Goal: Task Accomplishment & Management: Manage account settings

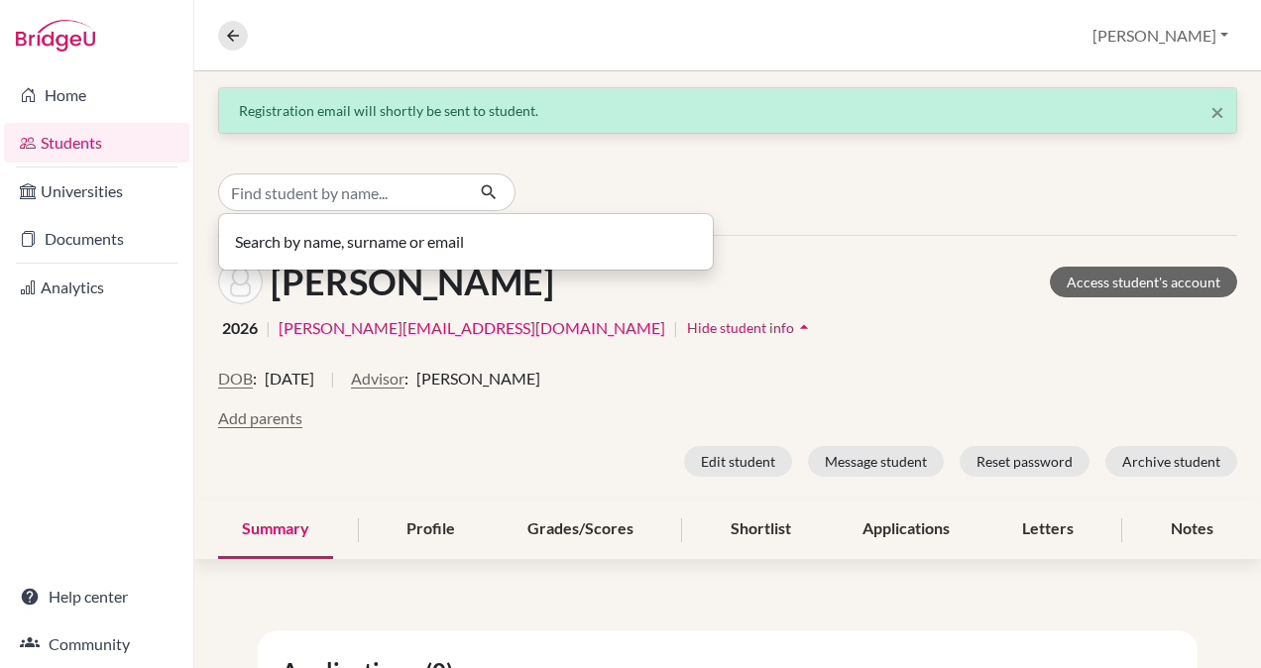
click at [282, 176] on input "Find student by name..." at bounding box center [341, 192] width 246 height 38
type input "[PERSON_NAME]"
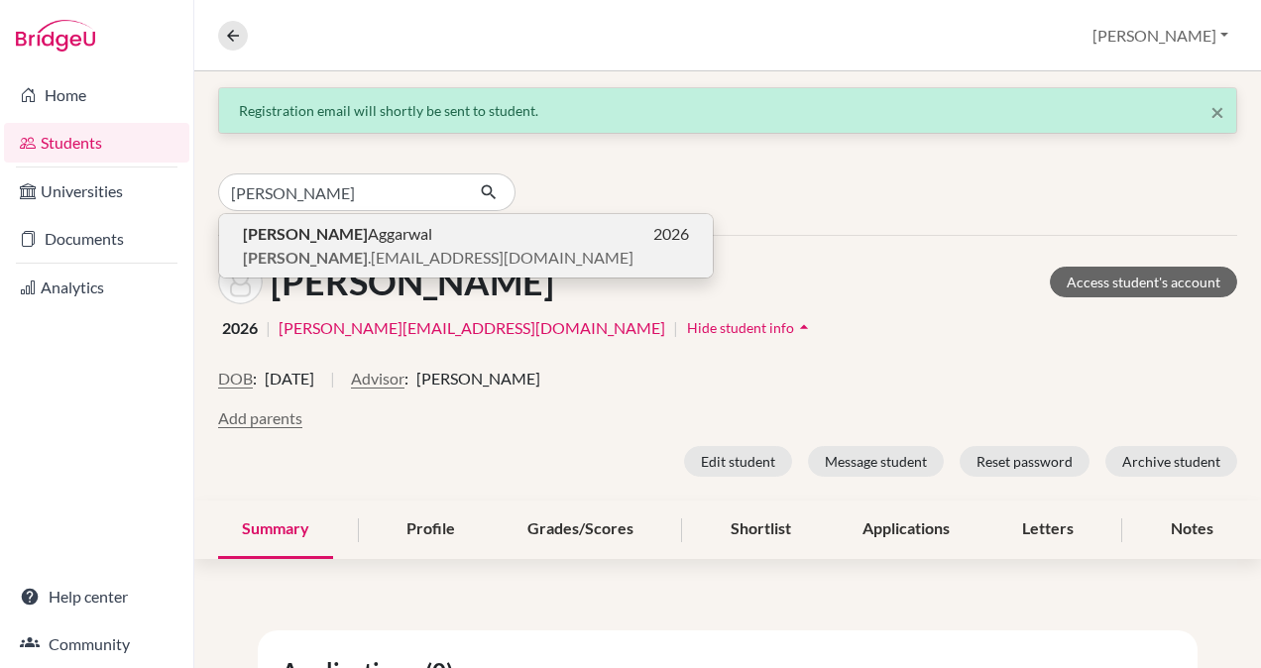
click at [278, 246] on span "vansh .aggarwal@ris.ae" at bounding box center [438, 258] width 391 height 24
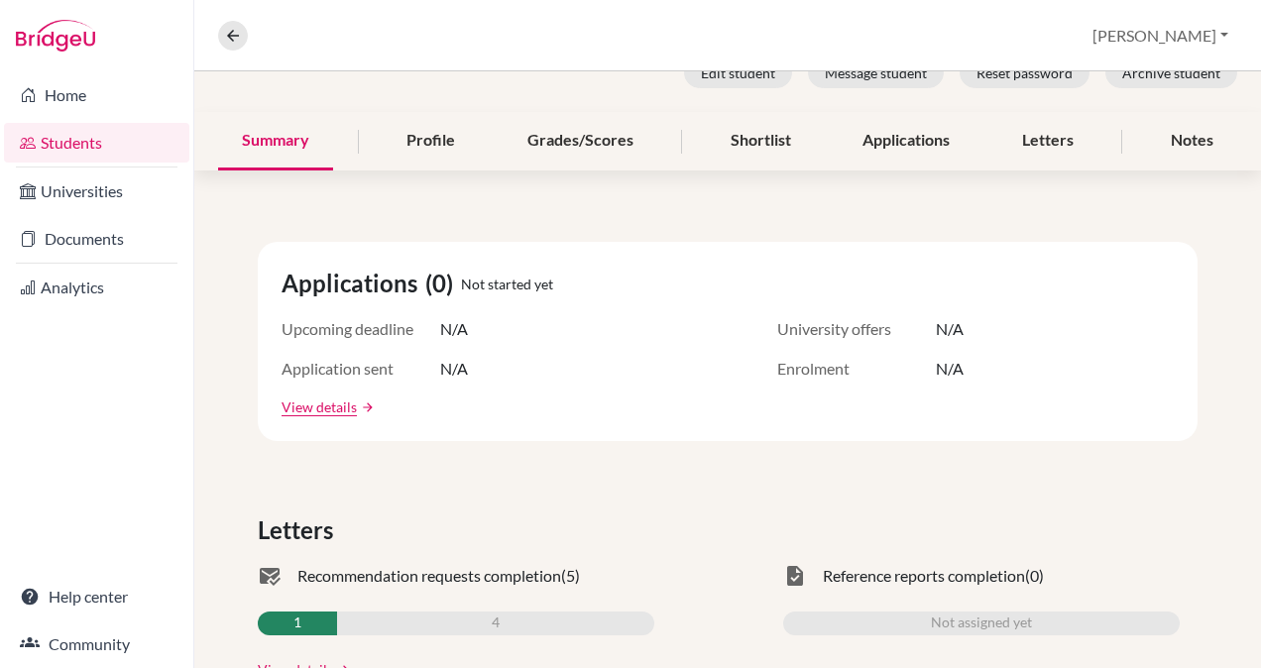
scroll to position [388, 0]
click at [107, 248] on link "Documents" at bounding box center [96, 239] width 185 height 40
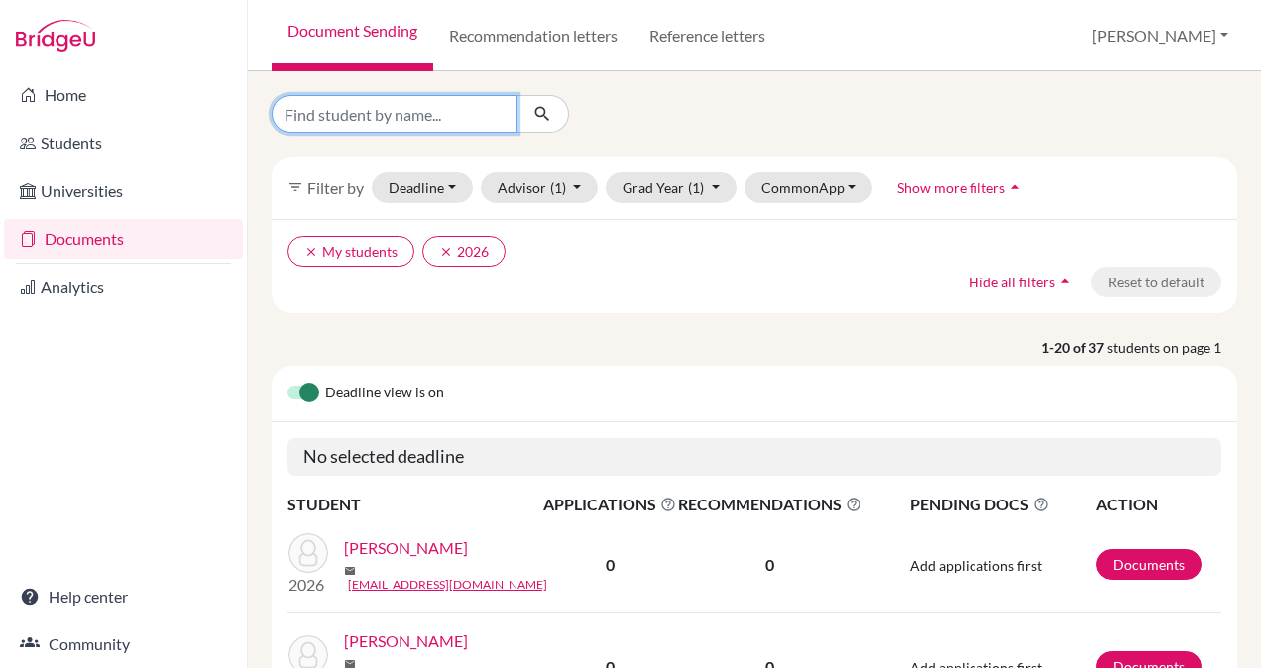
click at [387, 117] on input "Find student by name..." at bounding box center [395, 114] width 246 height 38
type input "[PERSON_NAME]"
click button "submit" at bounding box center [542, 114] width 53 height 38
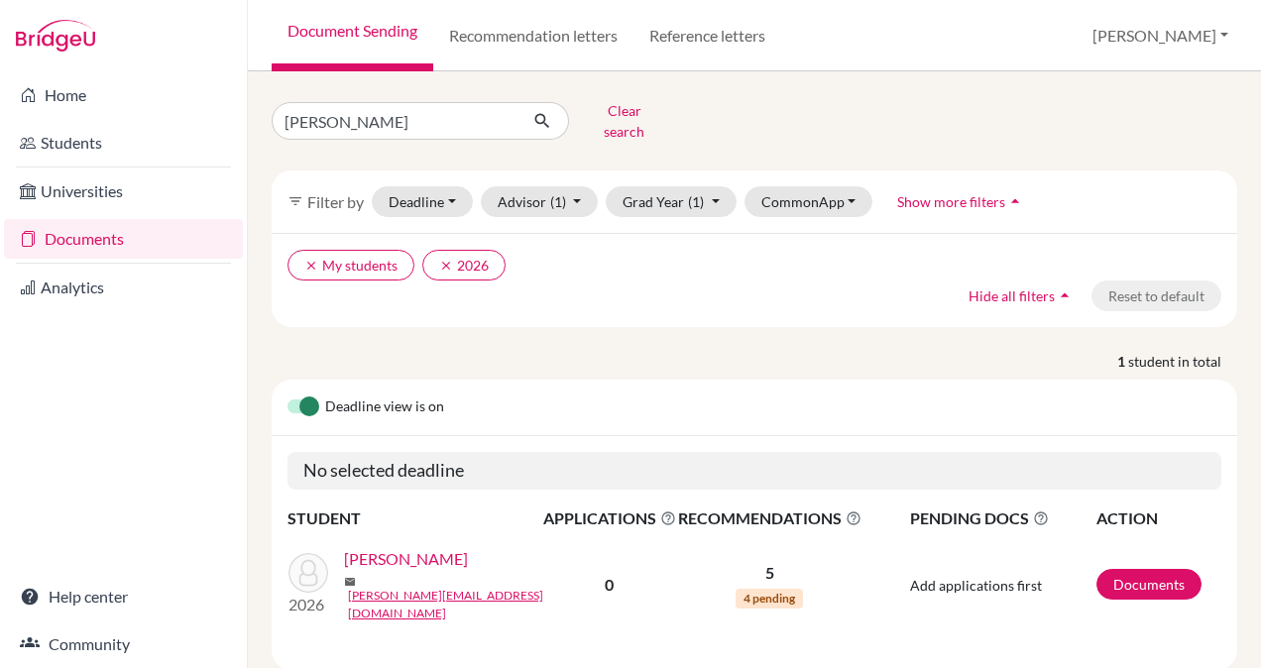
click at [440, 552] on link "[PERSON_NAME]" at bounding box center [406, 559] width 124 height 24
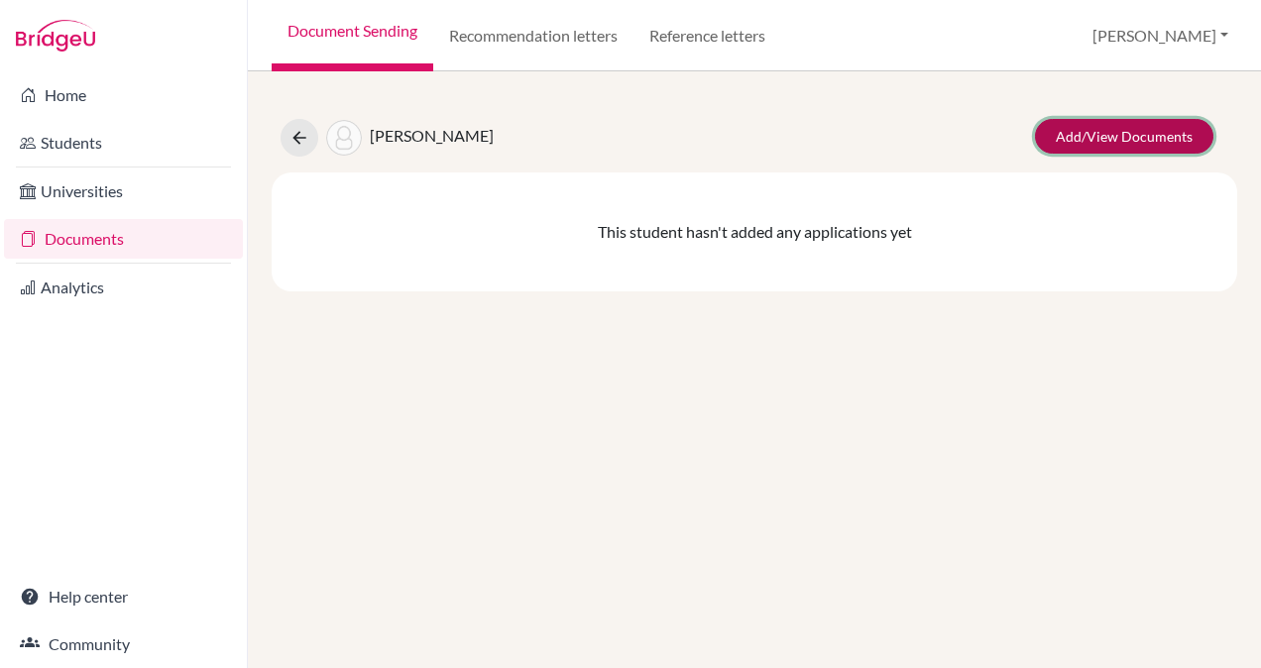
click at [1089, 128] on link "Add/View Documents" at bounding box center [1124, 136] width 178 height 35
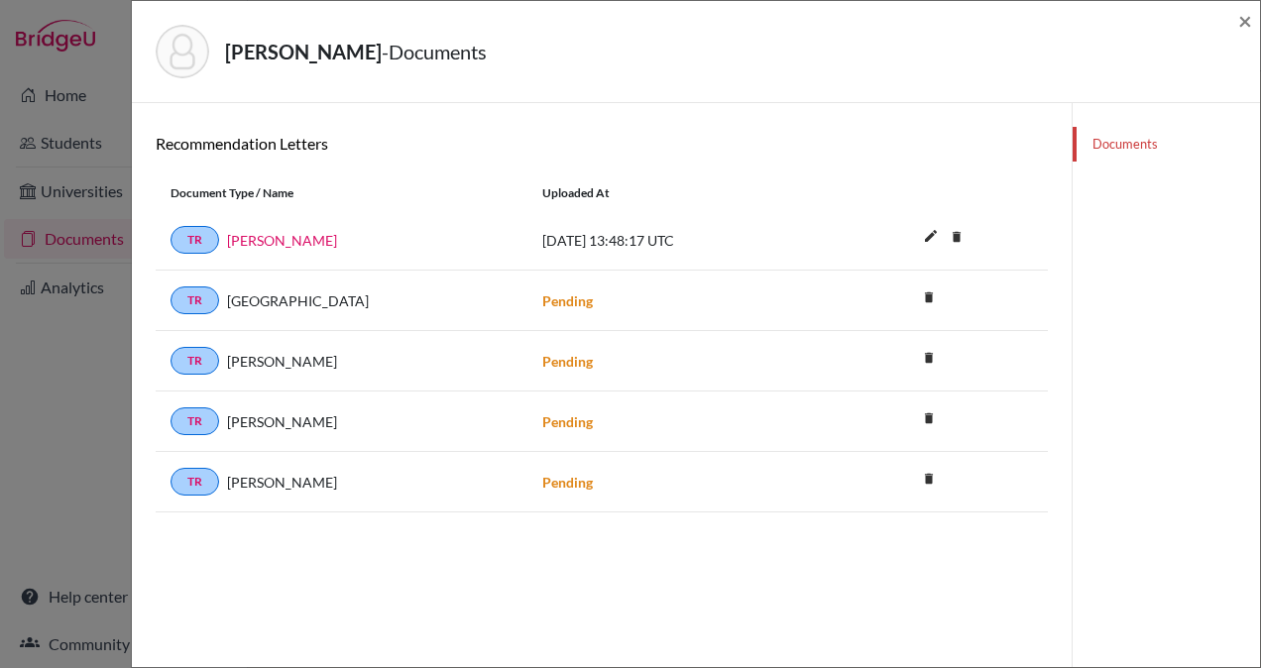
scroll to position [68, 0]
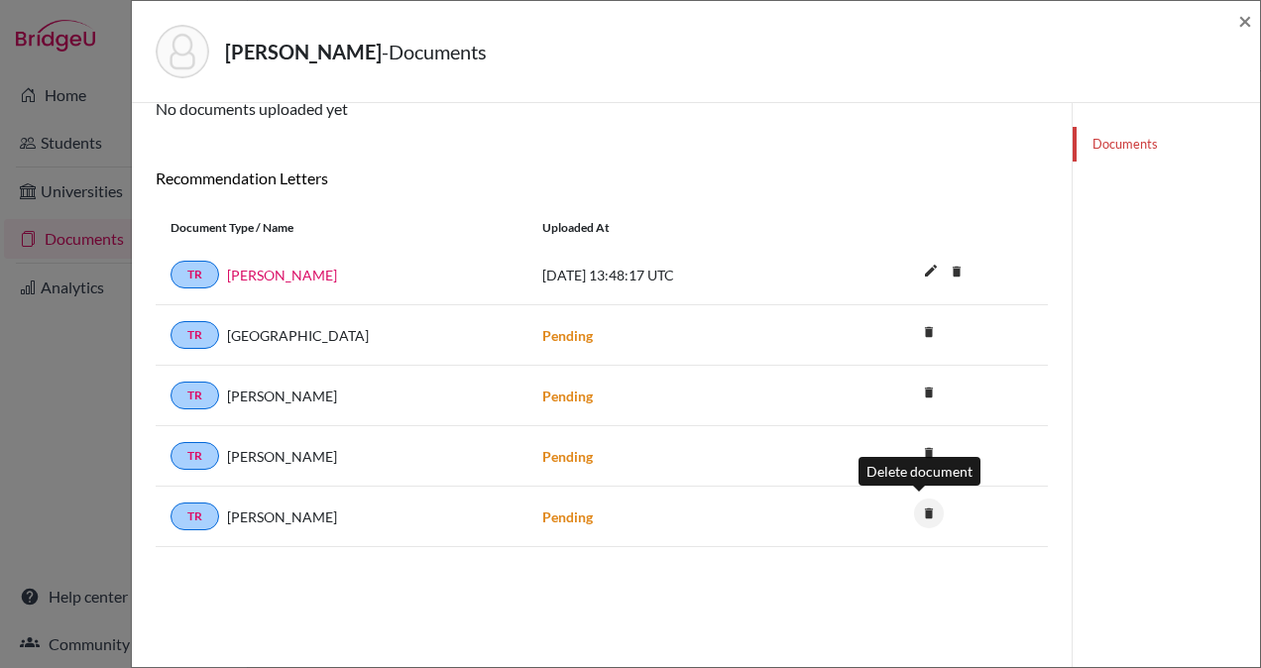
click at [920, 511] on icon "delete" at bounding box center [929, 514] width 30 height 30
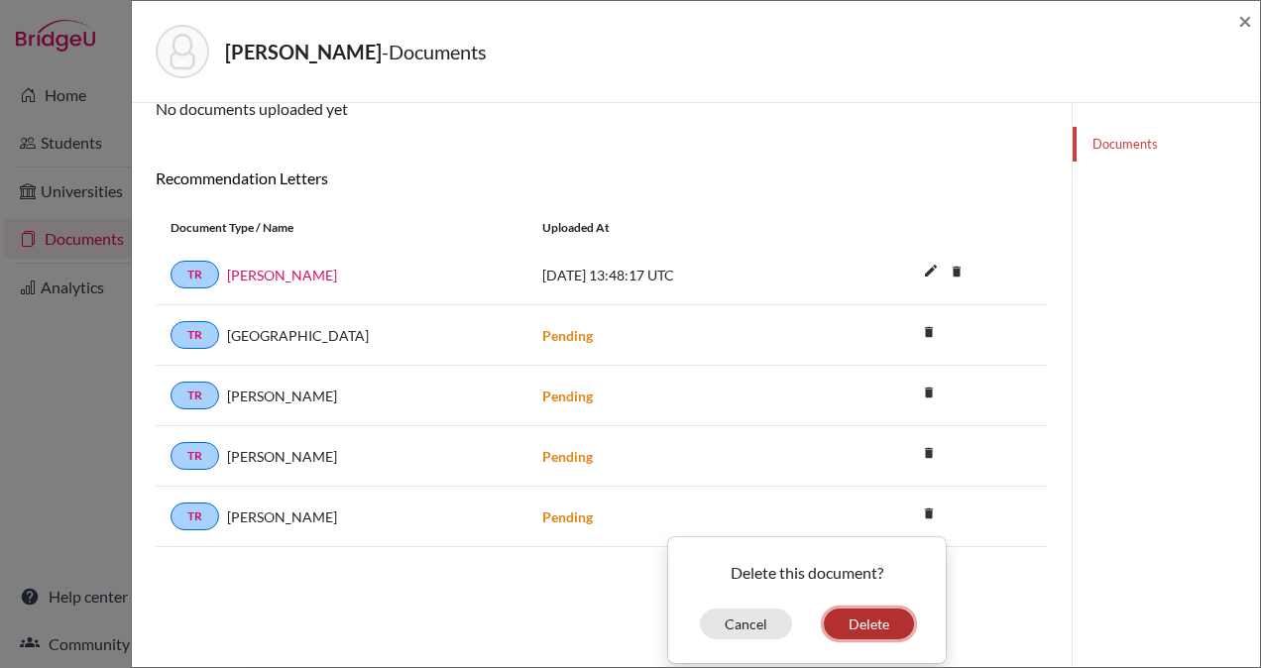
click at [864, 609] on button "Delete" at bounding box center [869, 624] width 90 height 31
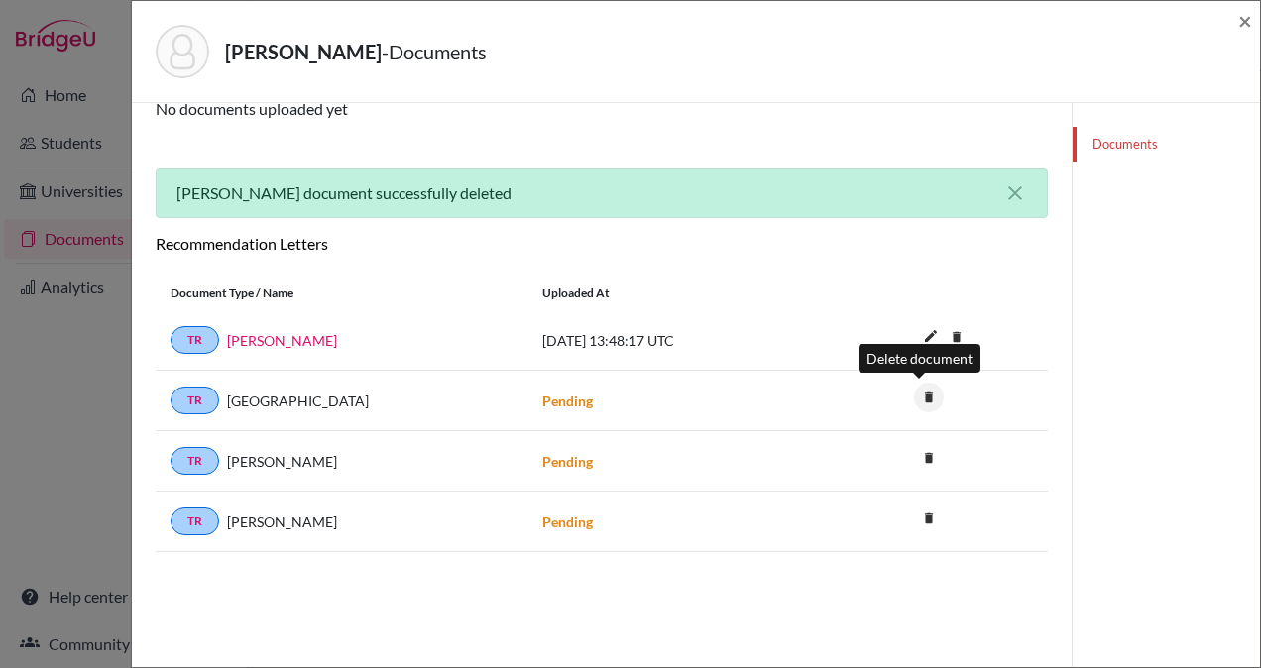
click at [921, 395] on icon "delete" at bounding box center [929, 398] width 30 height 30
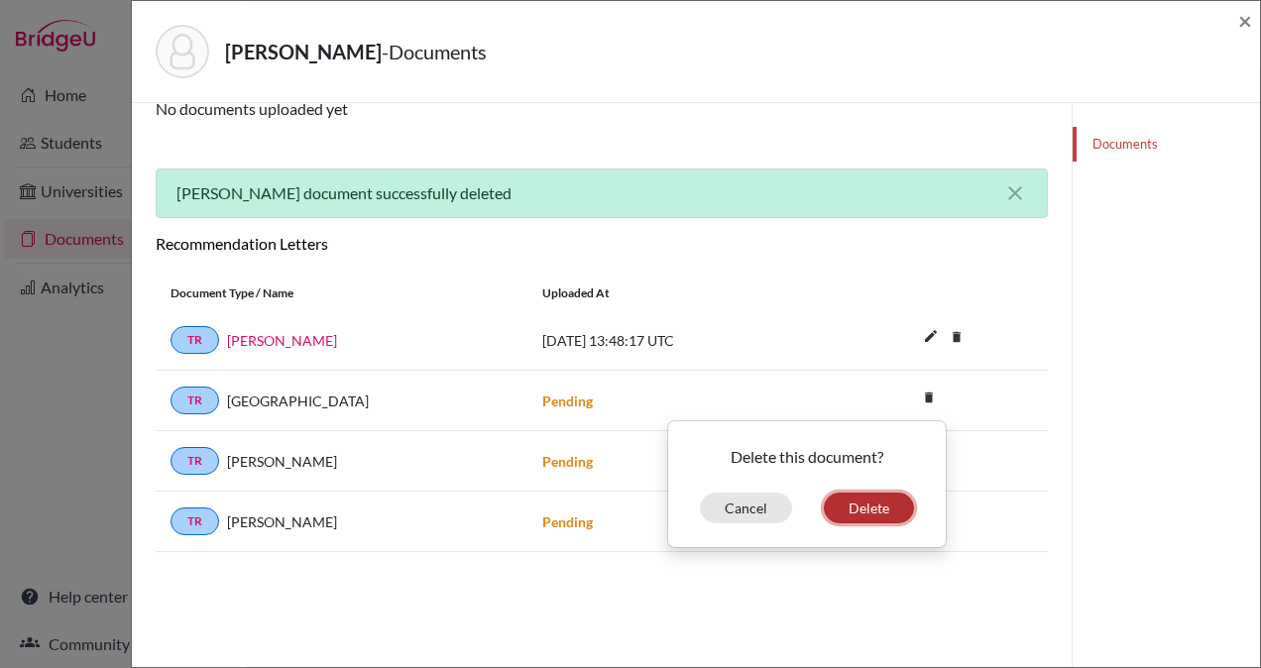
click at [858, 503] on button "Delete" at bounding box center [869, 508] width 90 height 31
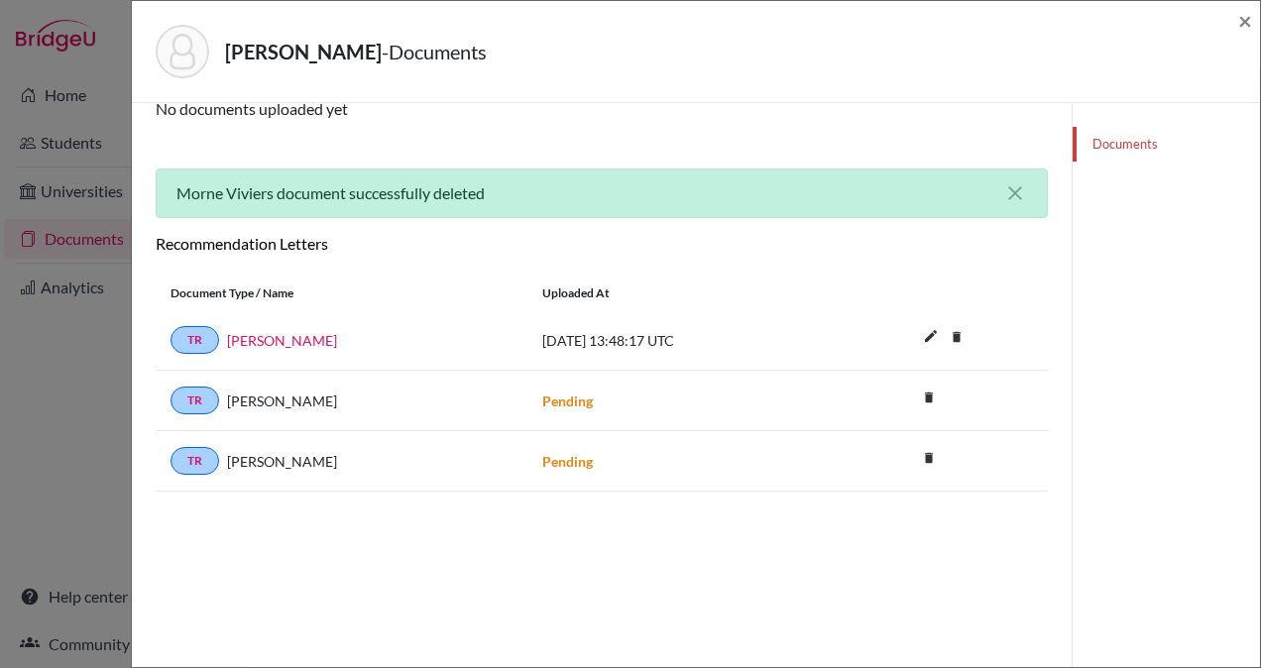
click at [1106, 144] on link "Documents" at bounding box center [1166, 144] width 187 height 35
click at [297, 338] on link "Roisin Hensman" at bounding box center [282, 340] width 110 height 21
click at [1246, 20] on span "×" at bounding box center [1245, 20] width 14 height 29
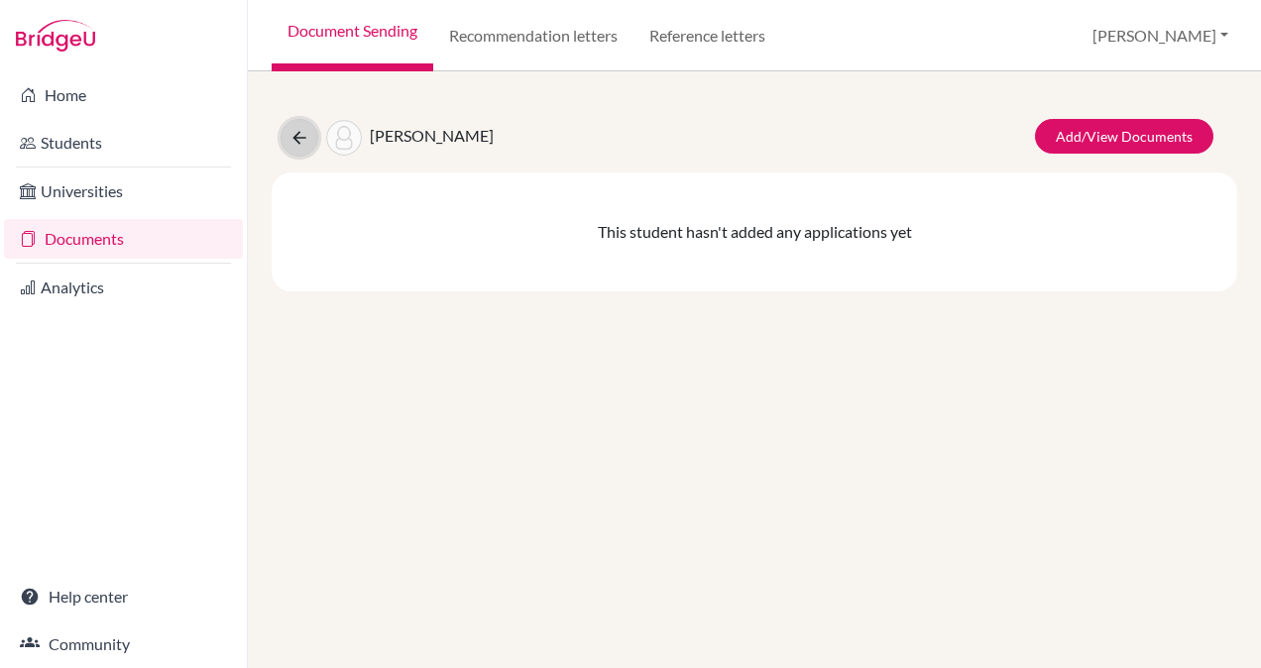
click at [301, 139] on icon at bounding box center [299, 138] width 20 height 20
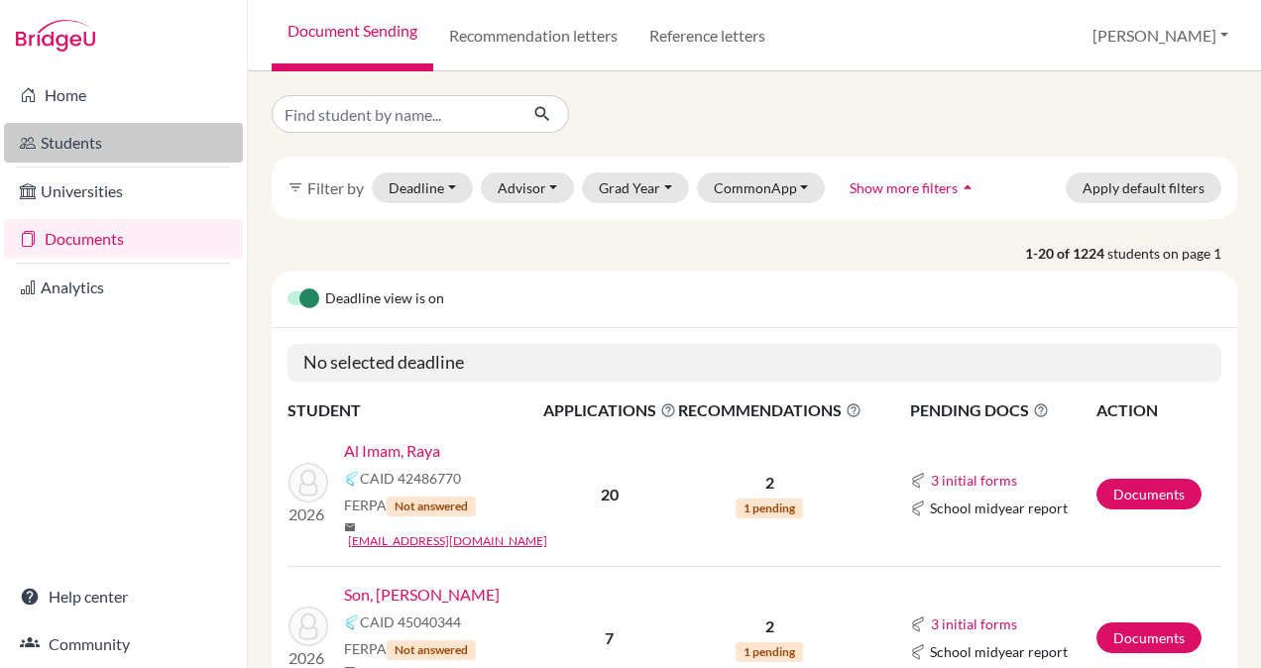
click at [85, 147] on link "Students" at bounding box center [123, 143] width 239 height 40
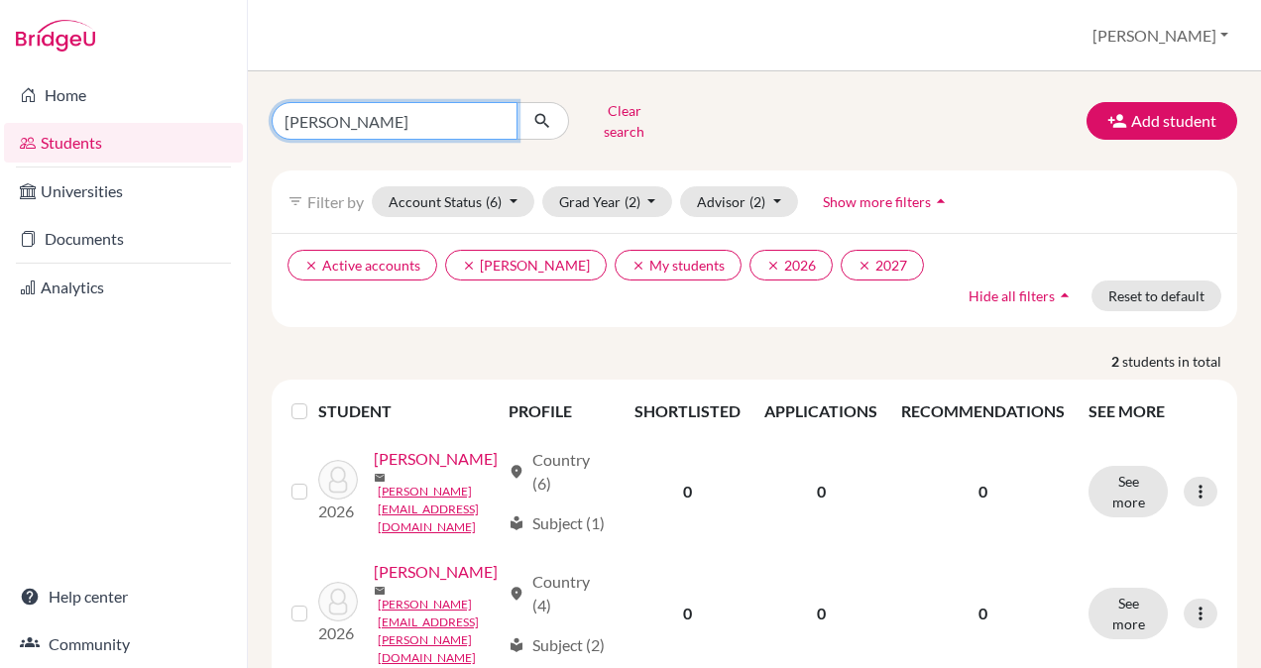
click at [329, 111] on input "[PERSON_NAME]" at bounding box center [395, 121] width 246 height 38
type input "O"
type input "Vansh"
click button "submit" at bounding box center [542, 121] width 53 height 38
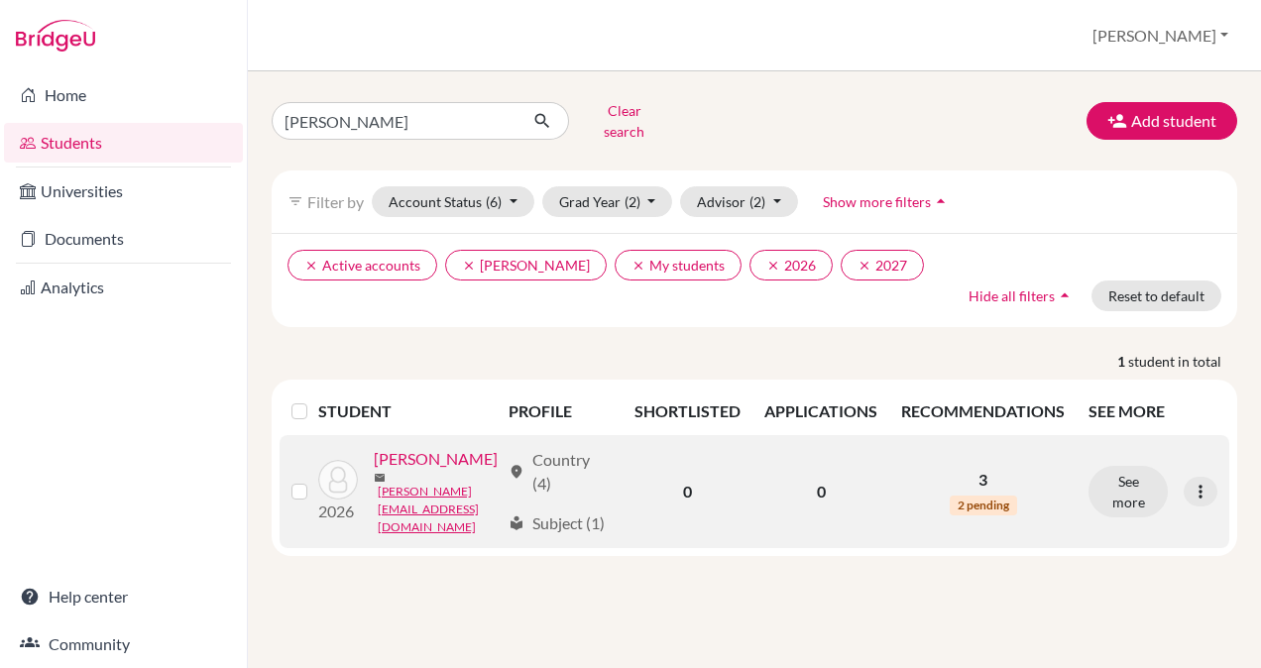
click at [420, 448] on link "Aggarwal, Vansh" at bounding box center [436, 459] width 124 height 24
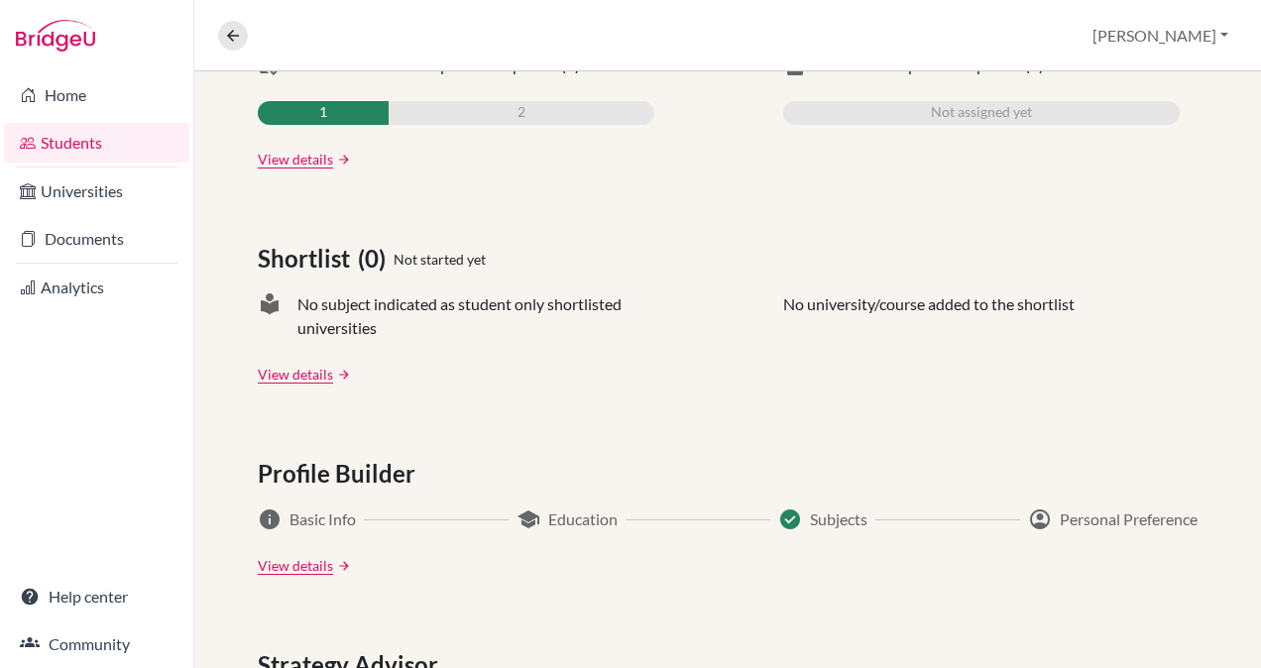
scroll to position [710, 0]
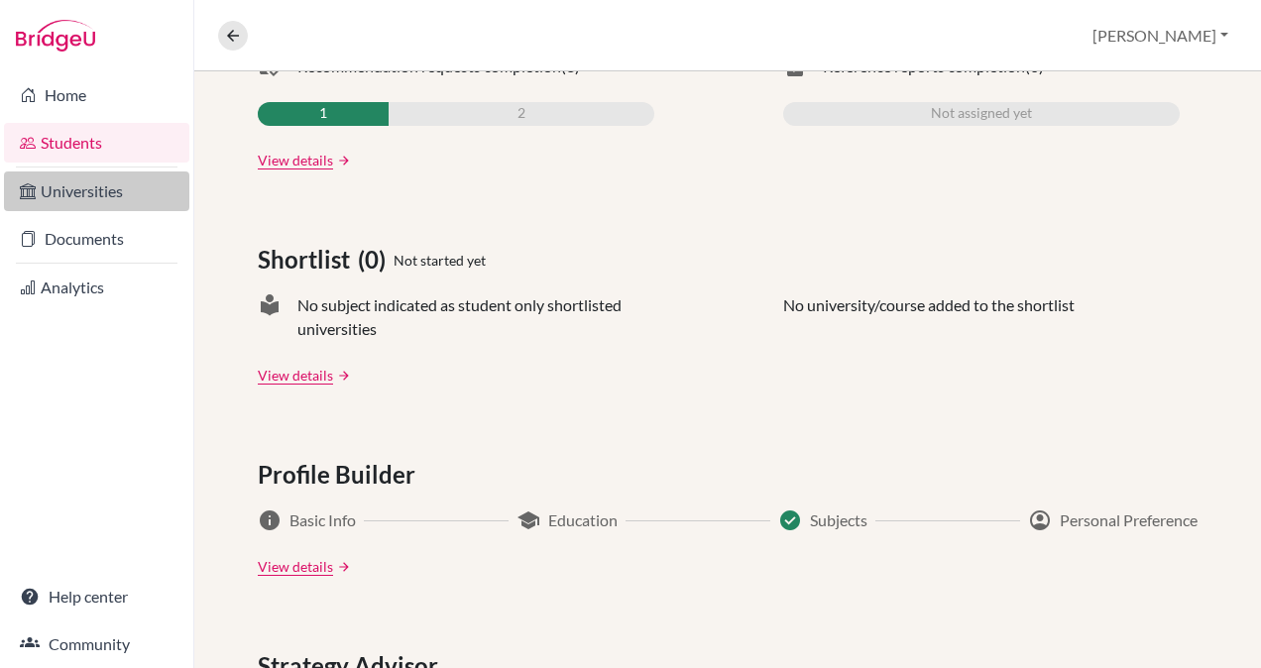
click at [95, 193] on link "Universities" at bounding box center [96, 191] width 185 height 40
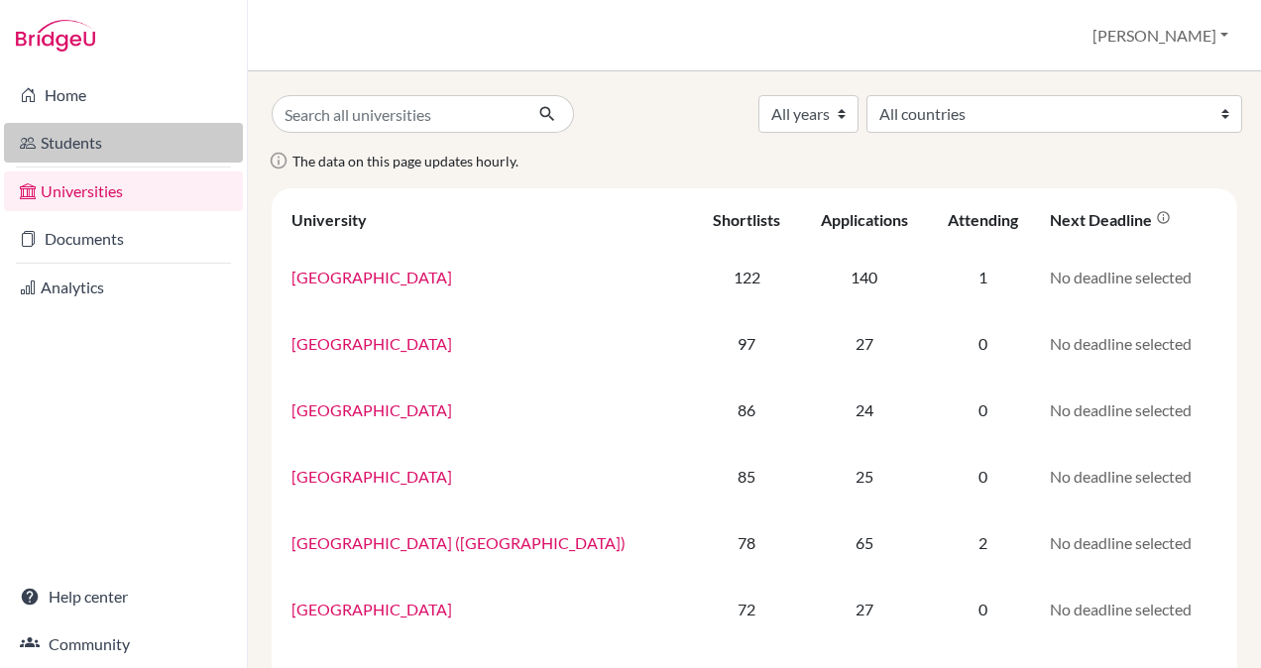
click at [67, 140] on link "Students" at bounding box center [123, 143] width 239 height 40
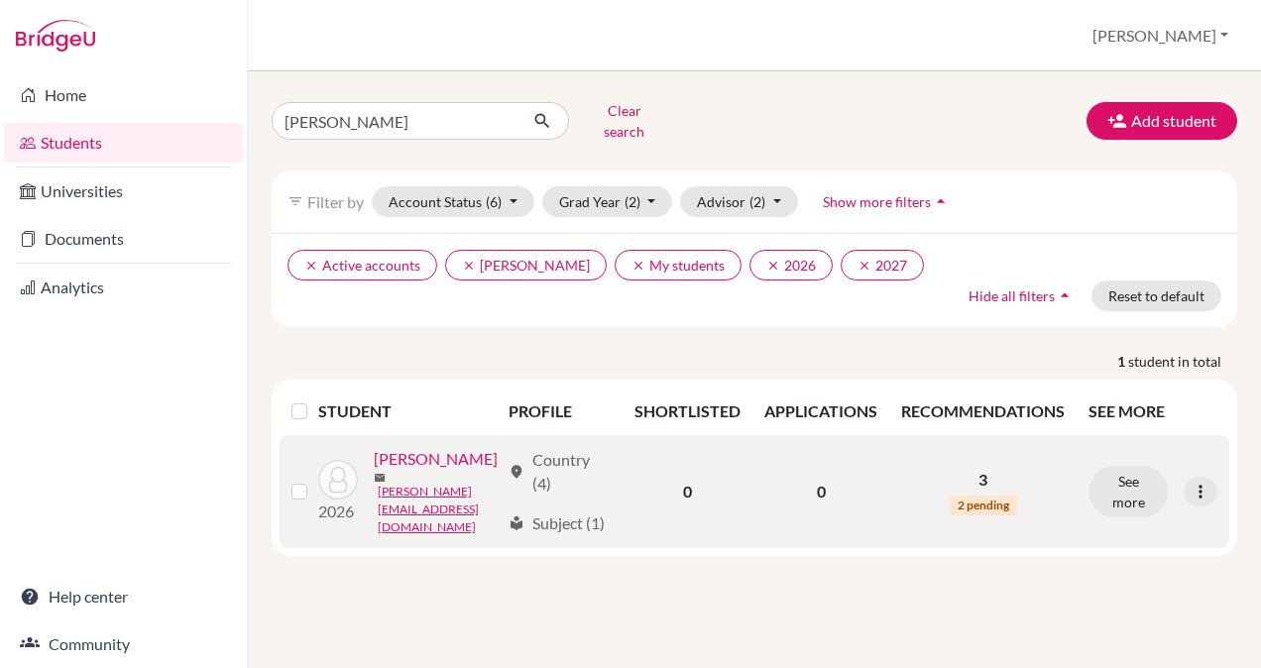
click at [454, 450] on link "[PERSON_NAME]" at bounding box center [436, 459] width 124 height 24
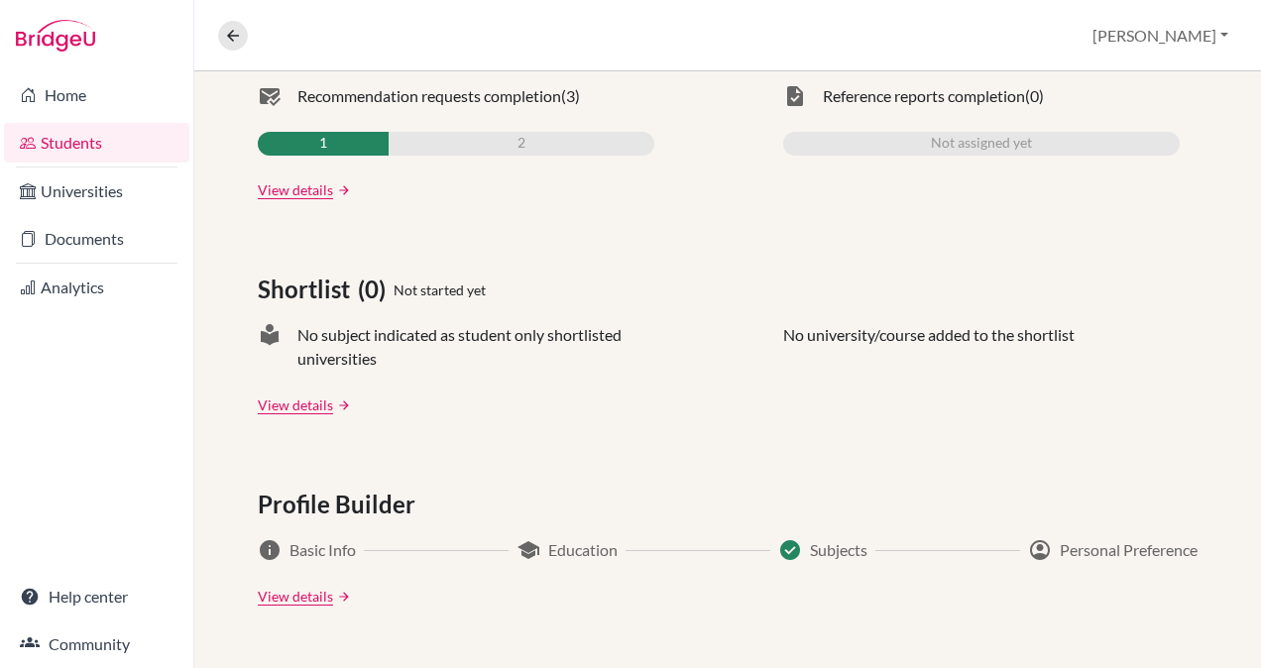
scroll to position [678, 0]
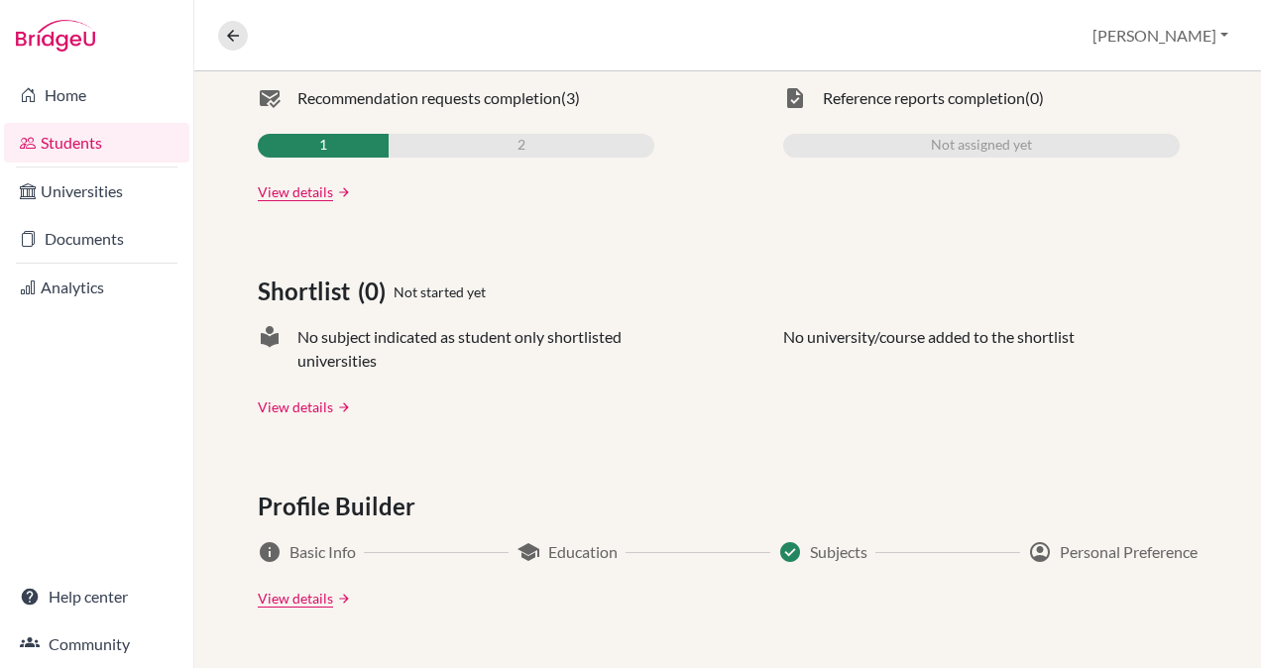
click at [282, 404] on link "View details" at bounding box center [295, 406] width 75 height 21
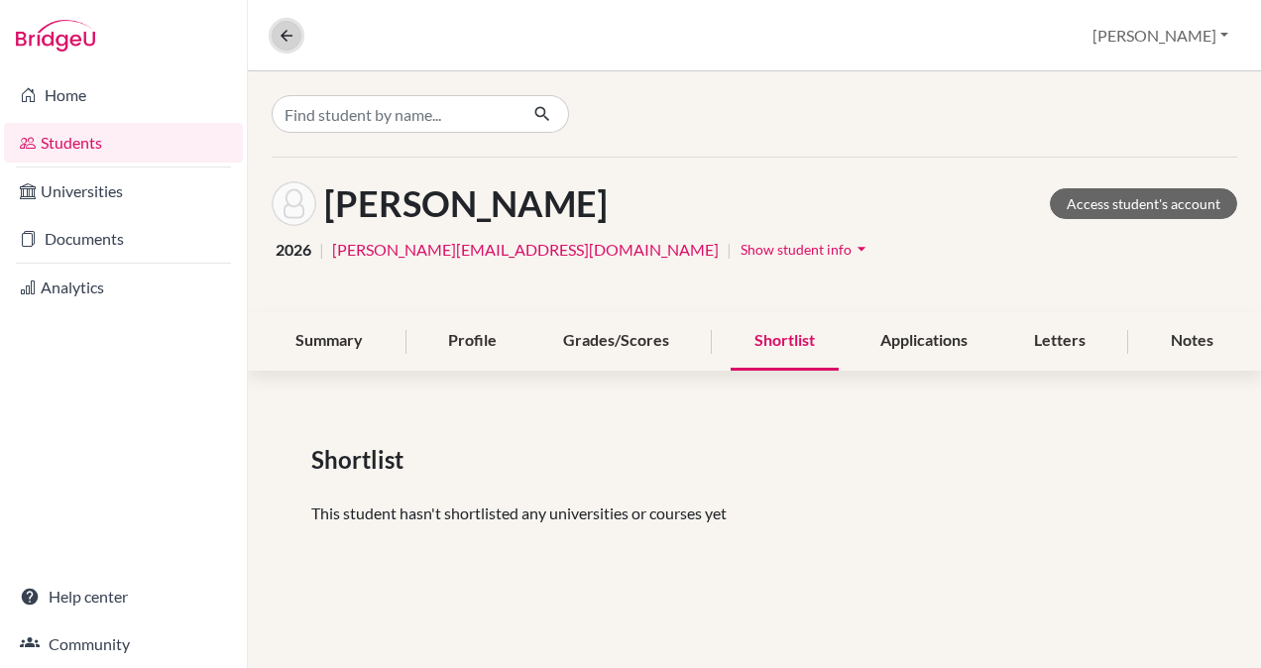
click at [281, 34] on icon at bounding box center [287, 36] width 18 height 18
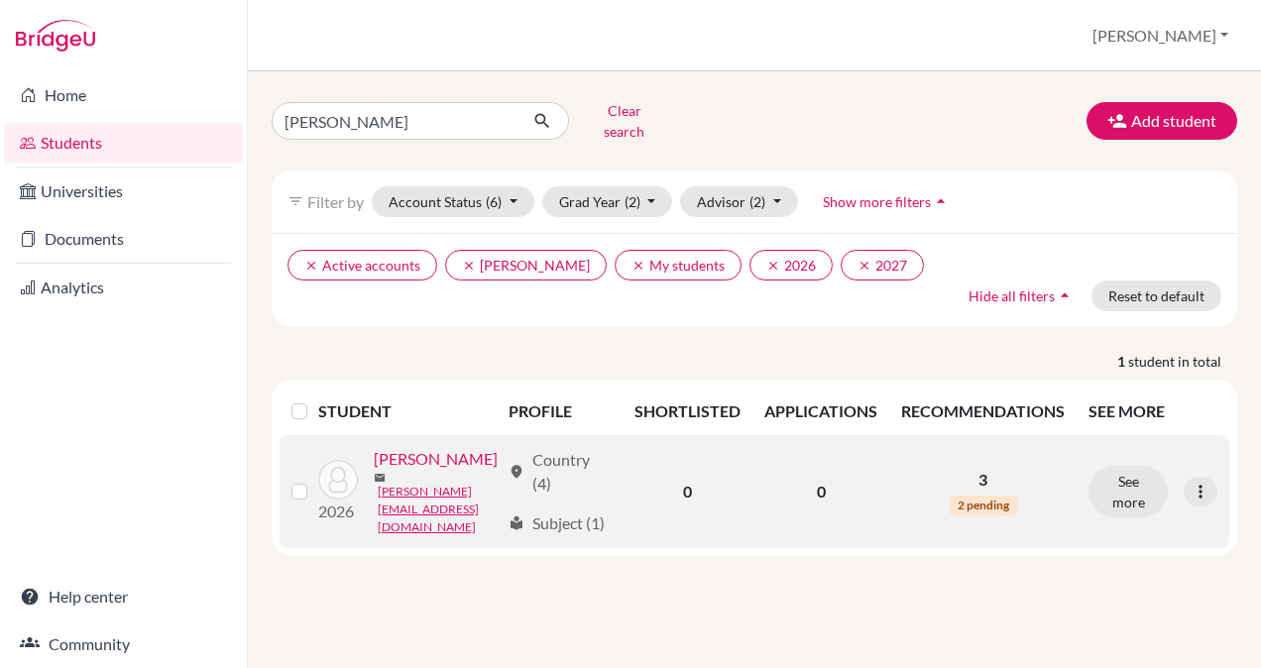
click at [428, 450] on link "[PERSON_NAME]" at bounding box center [436, 459] width 124 height 24
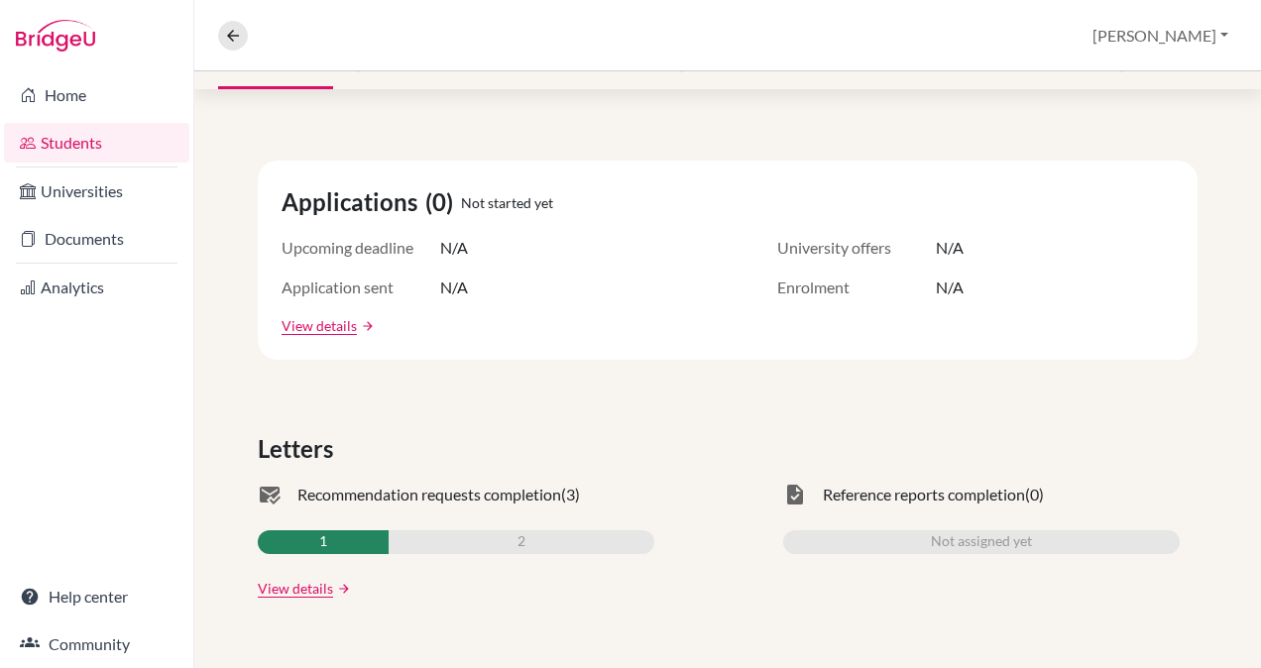
scroll to position [277, 0]
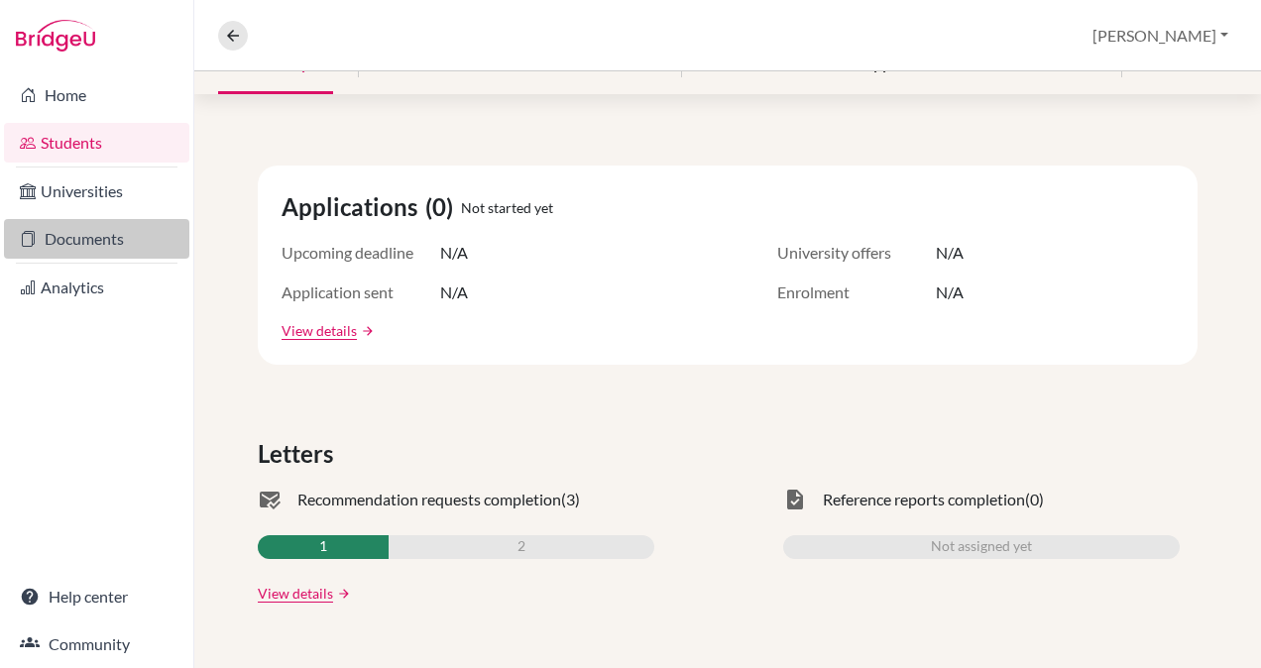
click at [113, 236] on link "Documents" at bounding box center [96, 239] width 185 height 40
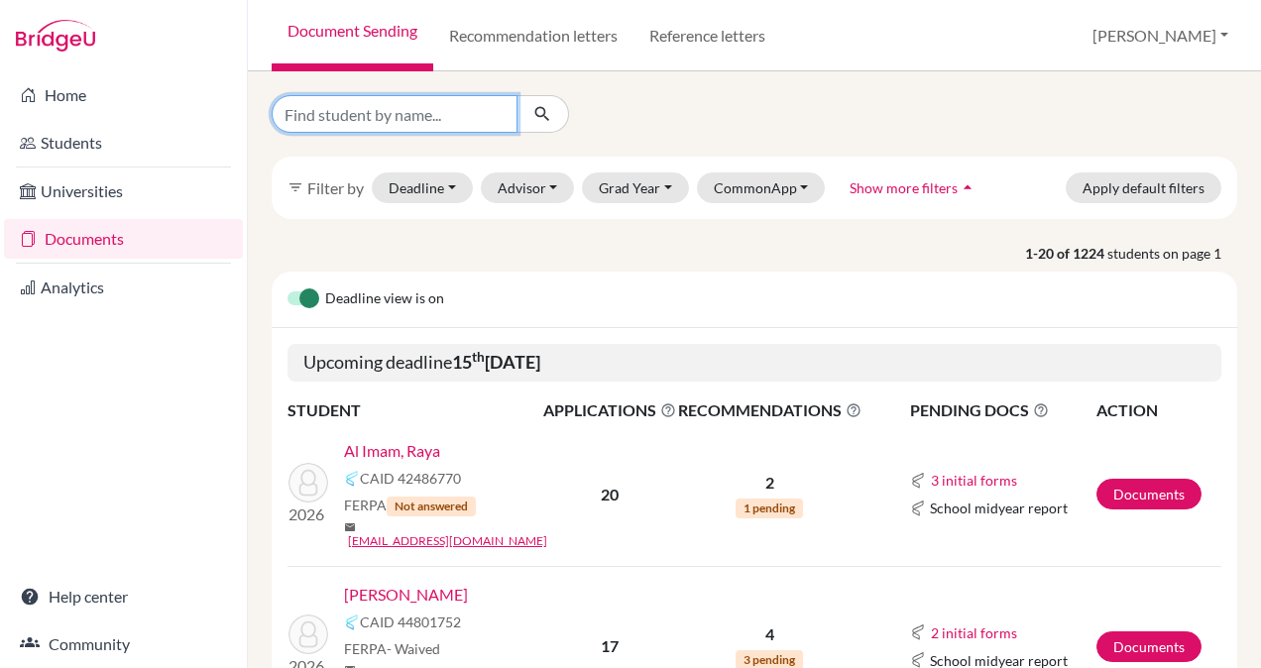
click at [412, 121] on input "Find student by name..." at bounding box center [395, 114] width 246 height 38
type input "vansh"
click button "submit" at bounding box center [542, 114] width 53 height 38
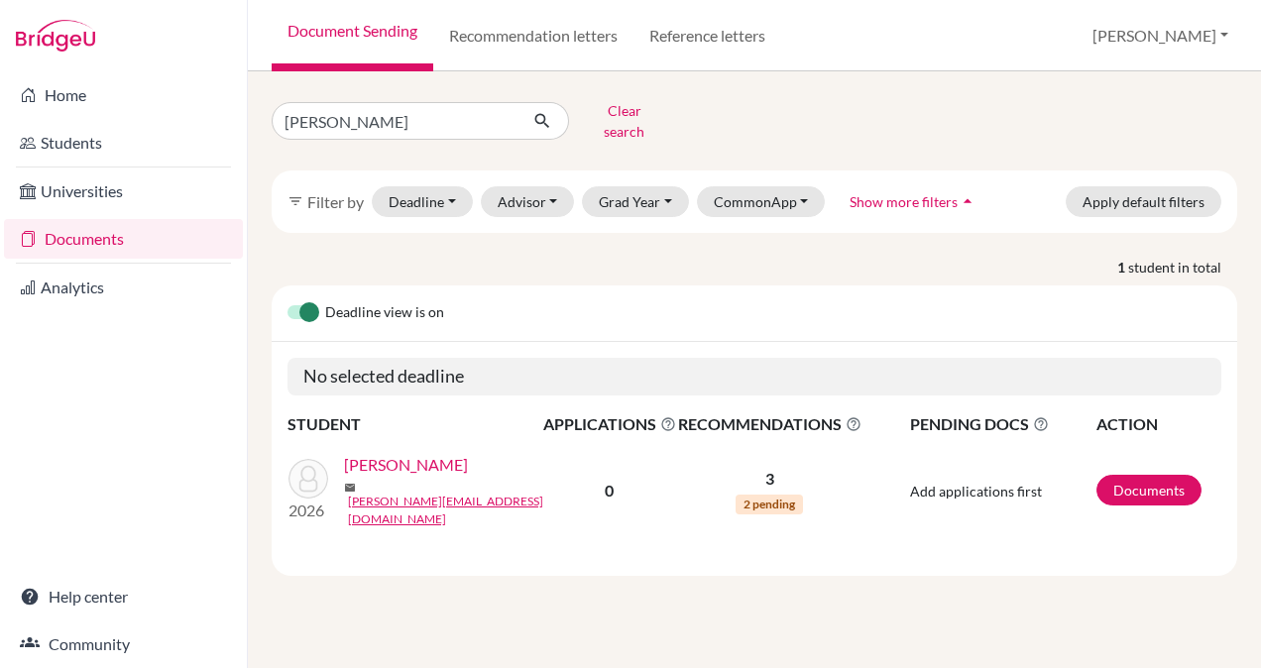
click at [426, 459] on link "[PERSON_NAME]" at bounding box center [406, 465] width 124 height 24
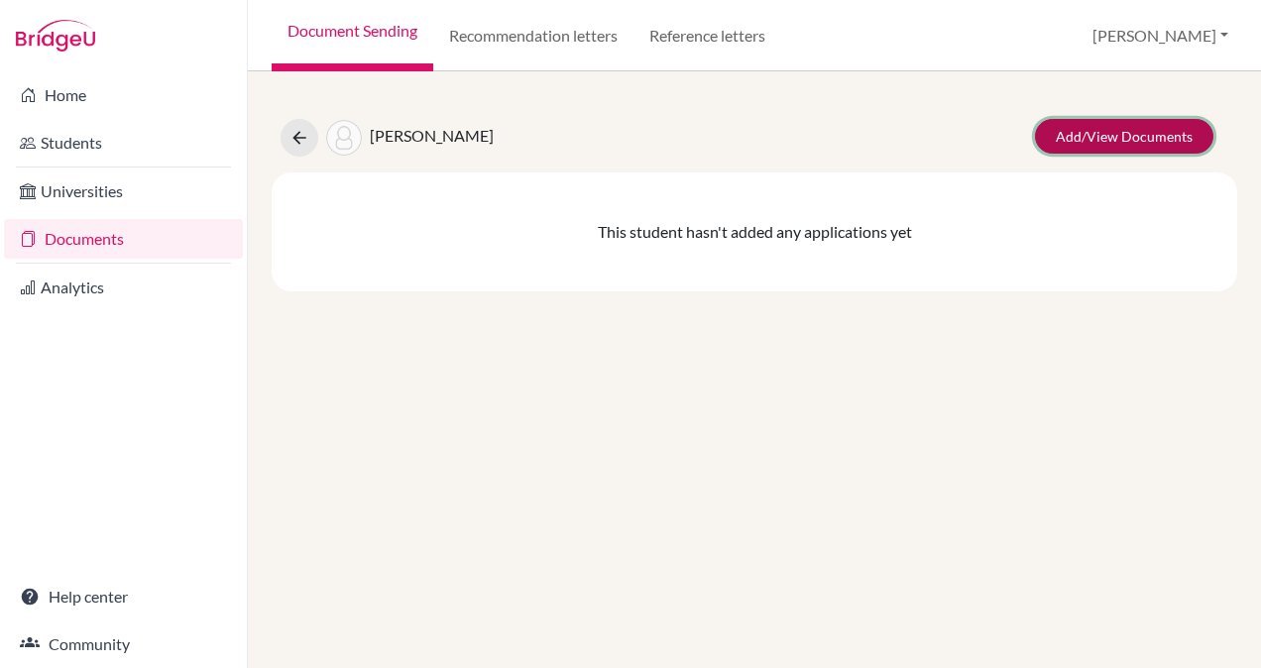
click at [1121, 142] on link "Add/View Documents" at bounding box center [1124, 136] width 178 height 35
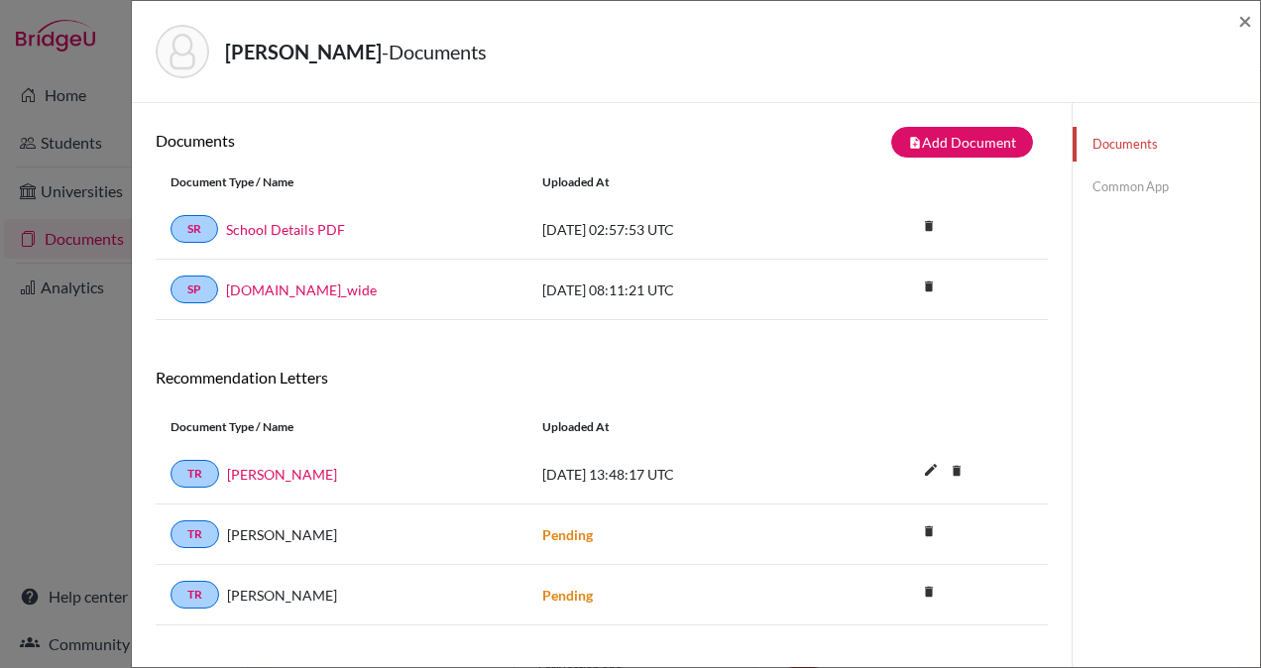
click at [1122, 184] on link "Common App" at bounding box center [1166, 187] width 187 height 35
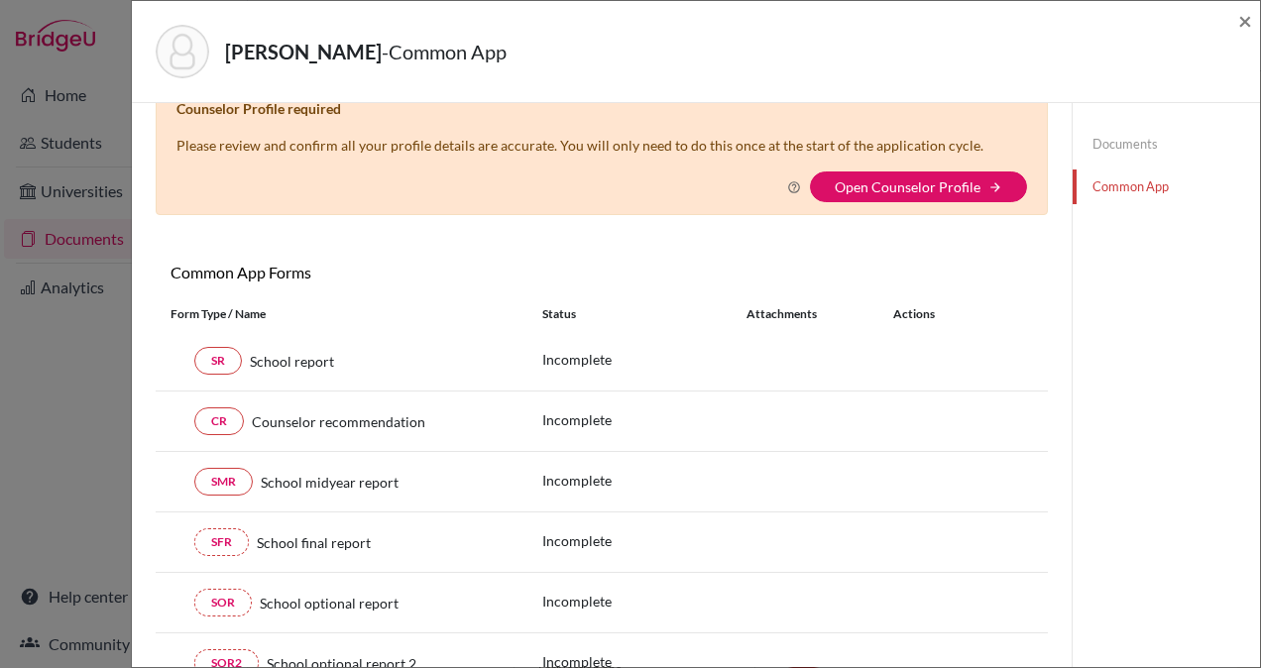
scroll to position [34, 0]
